Goal: Task Accomplishment & Management: Complete application form

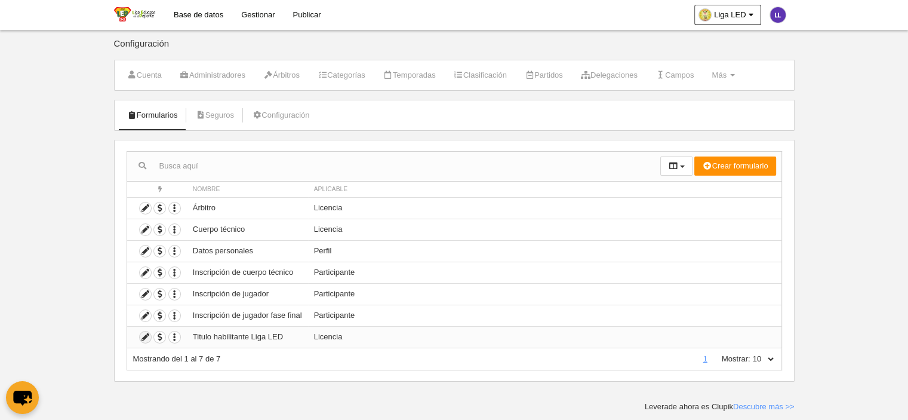
click at [144, 336] on icon at bounding box center [145, 336] width 11 height 11
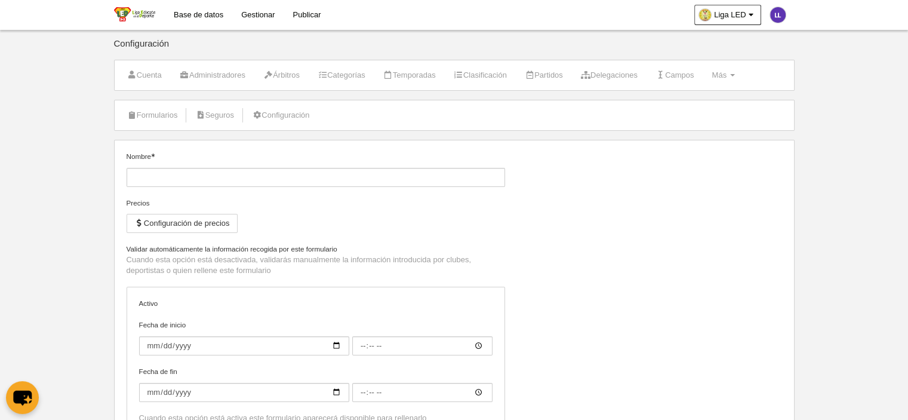
type input "Titulo habilitante Liga LED"
checkbox input "true"
type input "[DATE]"
type input "00:00"
type input "[DATE]"
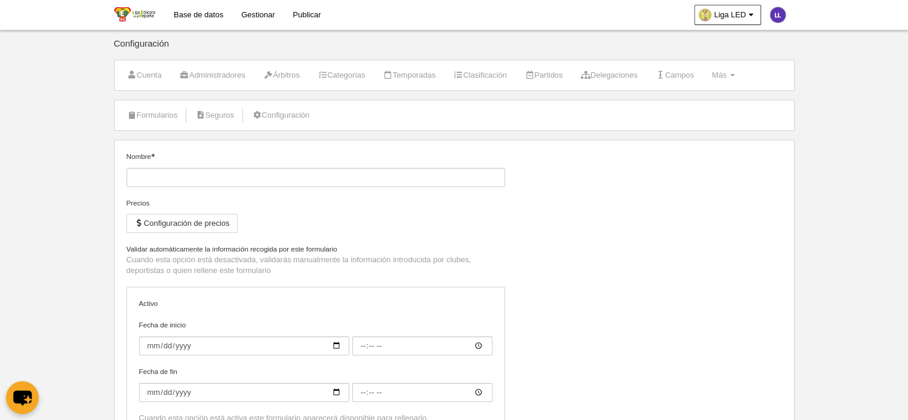
type input "00:00"
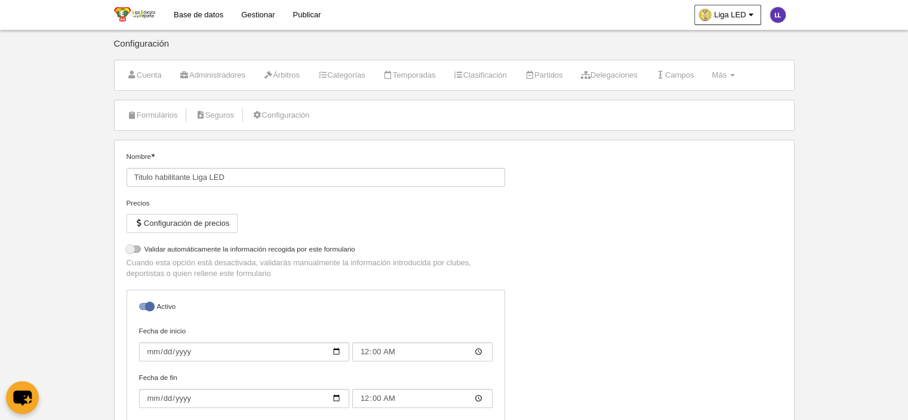
select select "selected"
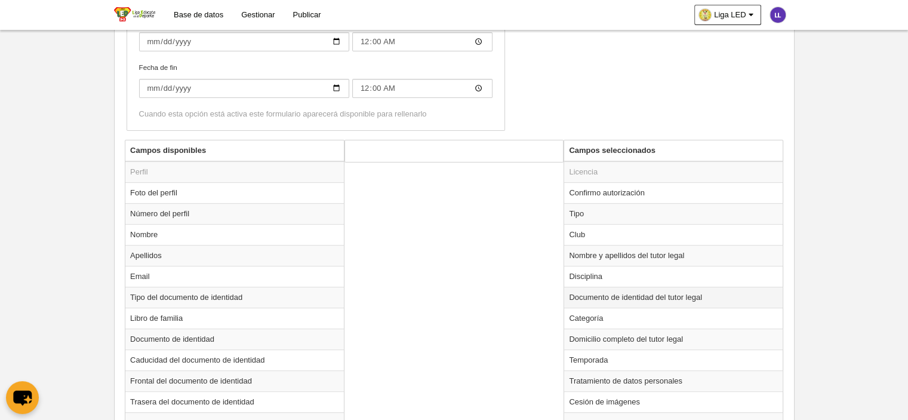
scroll to position [418, 0]
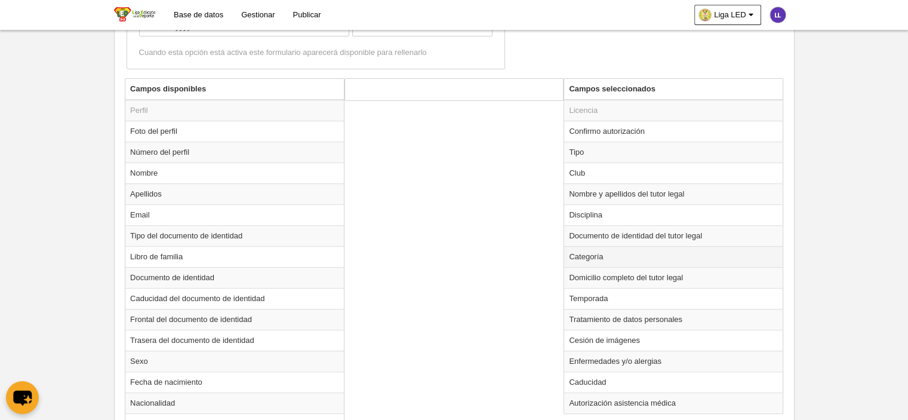
click at [596, 255] on td "Categoría" at bounding box center [673, 256] width 219 height 21
radio input "true"
select select
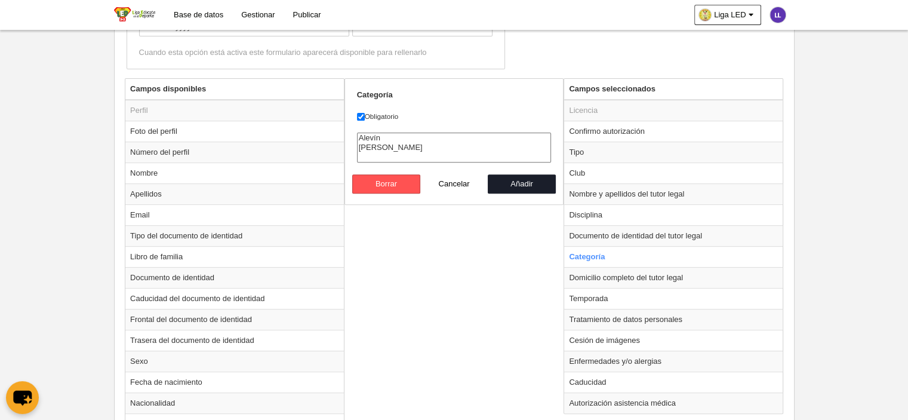
click at [369, 115] on label "Obligatorio" at bounding box center [454, 116] width 195 height 11
click at [365, 115] on input "Obligatorio" at bounding box center [361, 117] width 8 height 8
click at [364, 115] on input "Obligatorio" at bounding box center [361, 117] width 8 height 8
checkbox input "true"
click at [525, 184] on button "Añadir" at bounding box center [522, 183] width 68 height 19
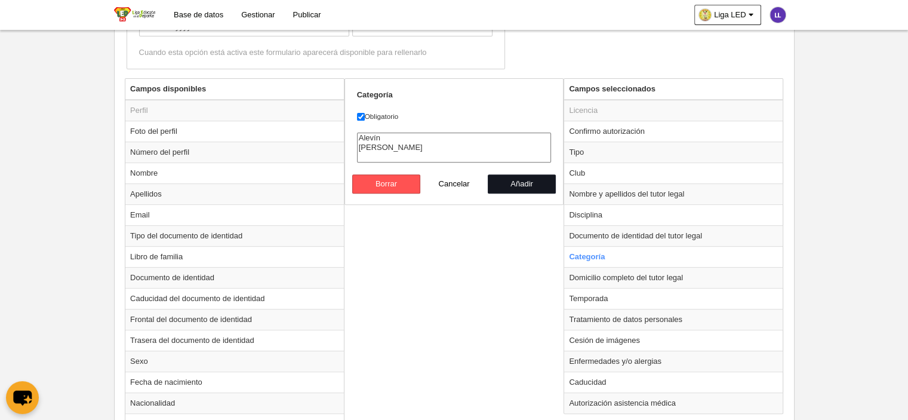
radio input "false"
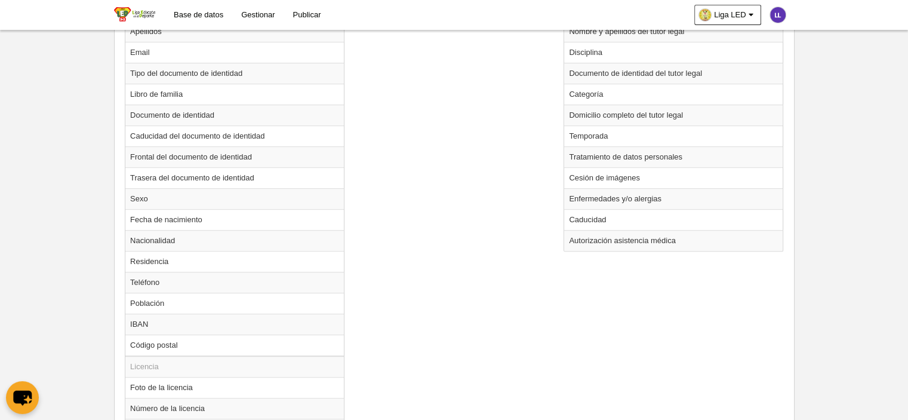
scroll to position [707, 0]
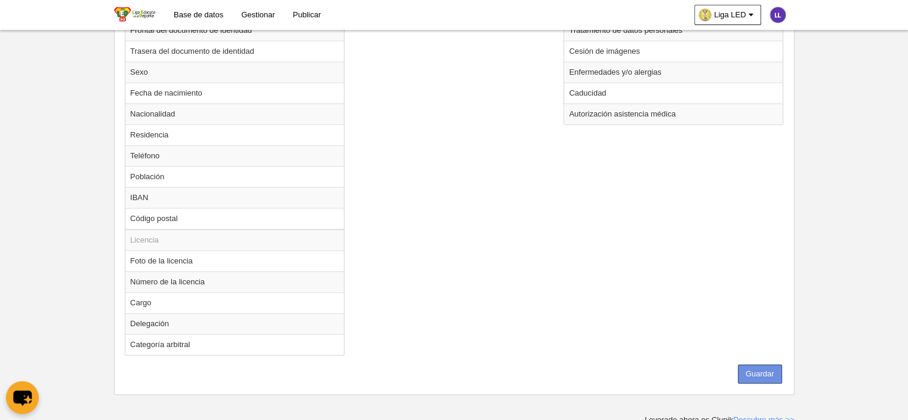
click at [759, 370] on button "Guardar" at bounding box center [760, 373] width 44 height 19
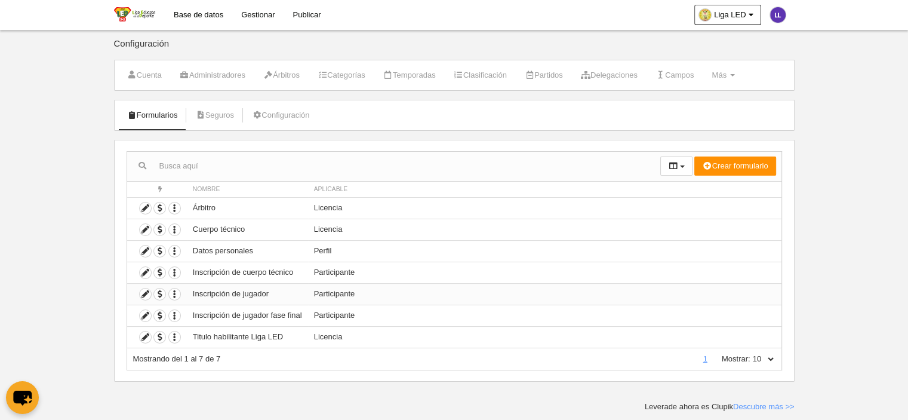
click at [147, 286] on td "Duplicar formulario Borrar formulario" at bounding box center [157, 293] width 60 height 21
click at [146, 291] on icon at bounding box center [145, 293] width 11 height 11
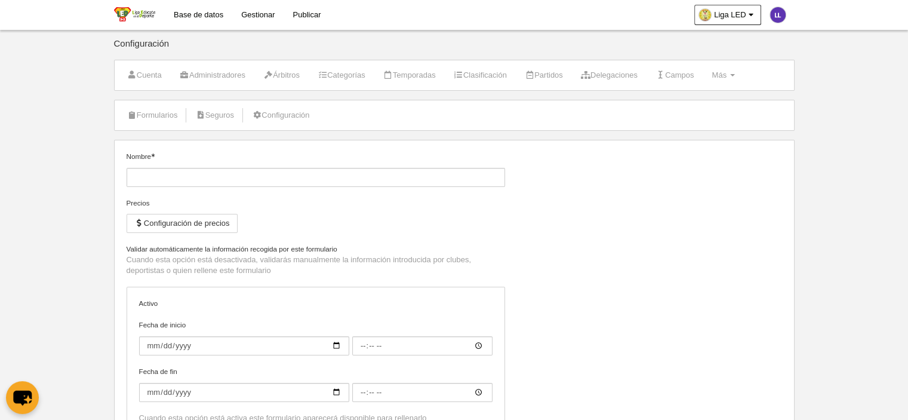
type input "Inscripción de jugador"
checkbox input "true"
type input "[DATE]"
type input "00:00"
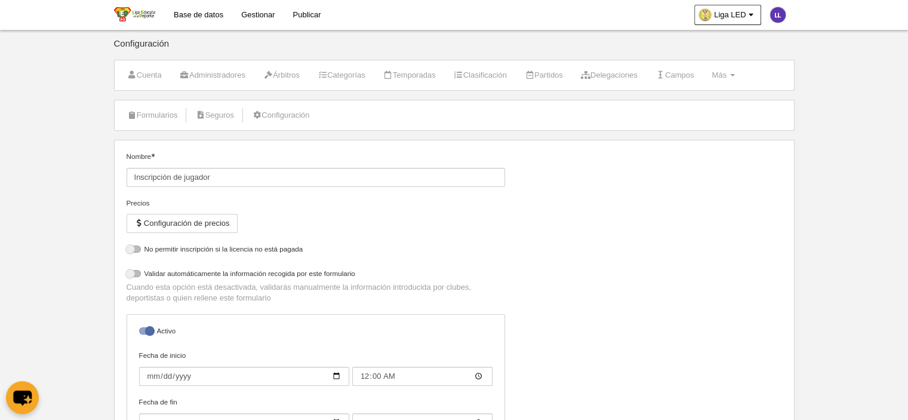
select select "selected"
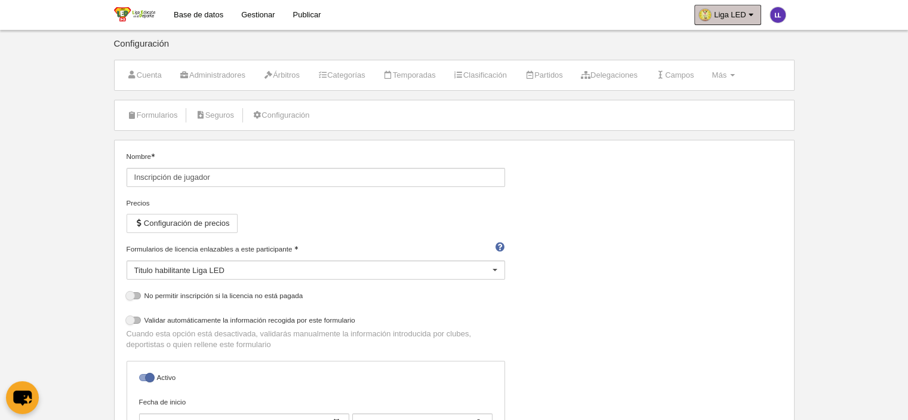
click at [704, 14] on img at bounding box center [705, 15] width 12 height 12
click at [848, 144] on body "Base de datos Gestionar Publicar Liga LED Ajustes generales Ir a vista pública …" at bounding box center [454, 210] width 908 height 420
click at [727, 73] on span "Más" at bounding box center [719, 74] width 15 height 9
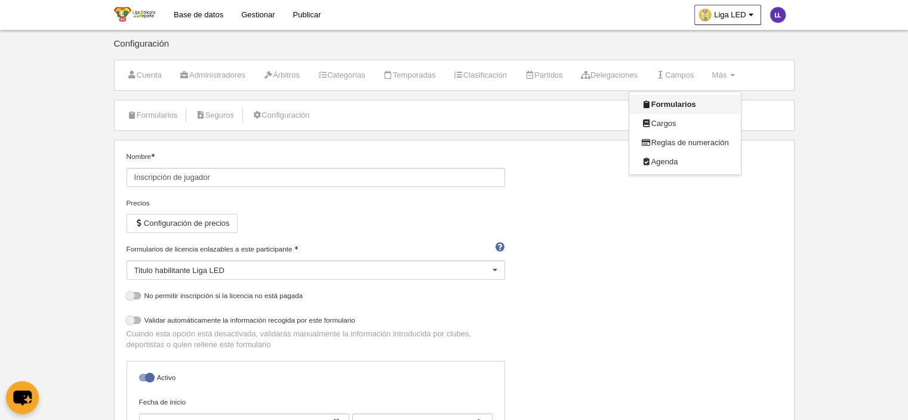
click at [713, 101] on link "Formularios" at bounding box center [684, 104] width 111 height 19
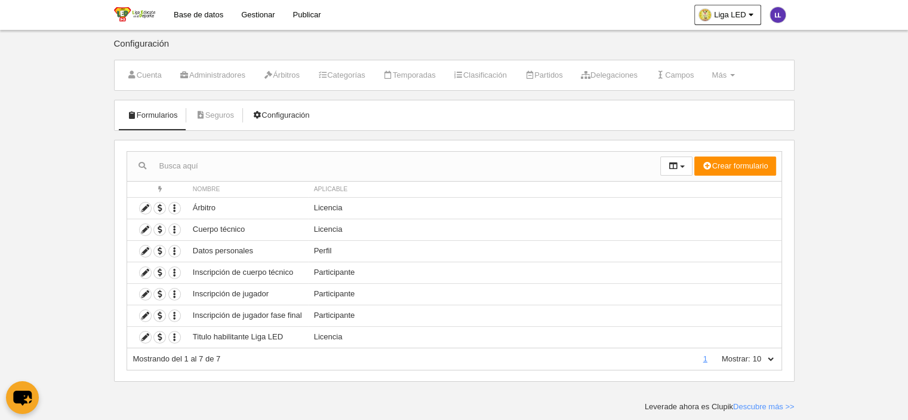
click at [291, 119] on link "Configuración" at bounding box center [280, 115] width 70 height 18
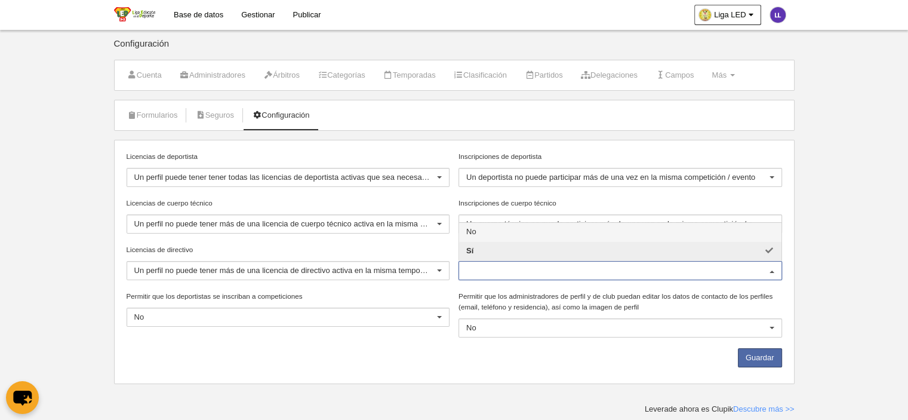
click at [524, 269] on input "Permitir que los deportistas soliciten licencias" at bounding box center [614, 270] width 296 height 11
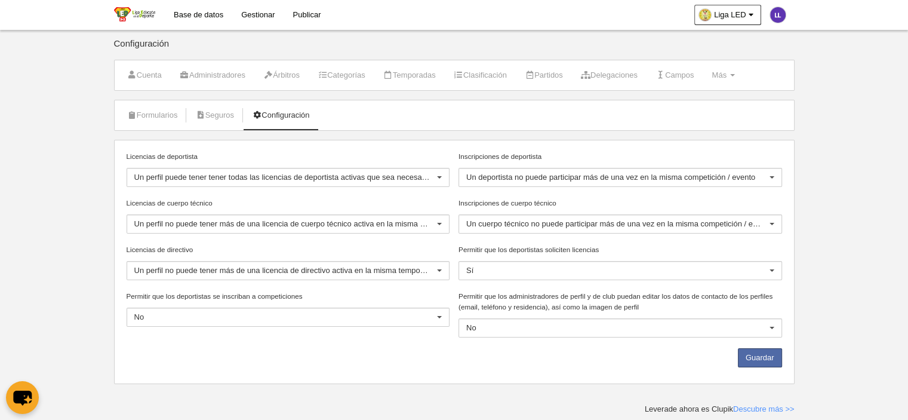
click at [842, 300] on body "Base de datos Gestionar Publicar Liga LED Ajustes generales Ir a vista pública …" at bounding box center [454, 210] width 908 height 420
